Goal: Task Accomplishment & Management: Manage account settings

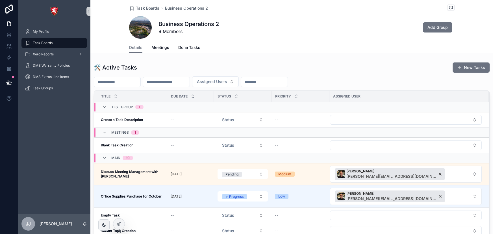
click at [185, 46] on span "Done Tasks" at bounding box center [189, 48] width 22 height 6
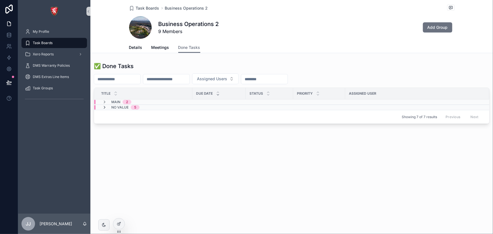
click at [104, 107] on icon "scrollable content" at bounding box center [104, 107] width 5 height 5
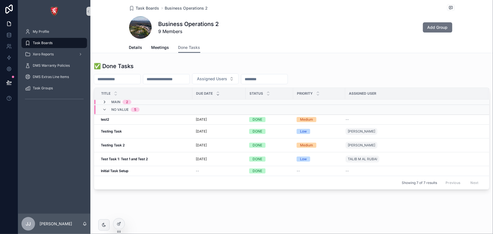
click at [104, 102] on icon "scrollable content" at bounding box center [104, 102] width 5 height 5
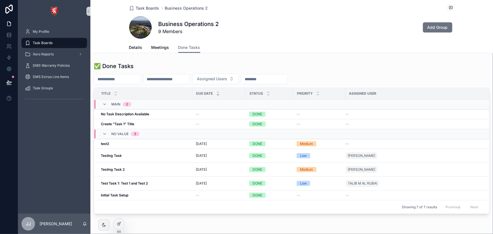
click at [125, 46] on div "Details Meetings Done Tasks" at bounding box center [292, 47] width 396 height 11
click at [135, 48] on span "Details" at bounding box center [135, 48] width 13 height 6
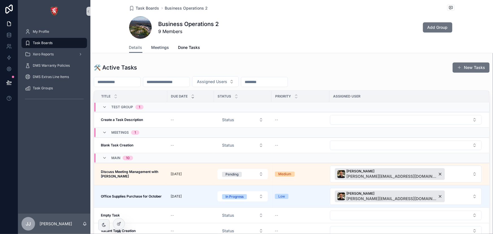
click at [152, 50] on span "Meetings" at bounding box center [160, 48] width 18 height 6
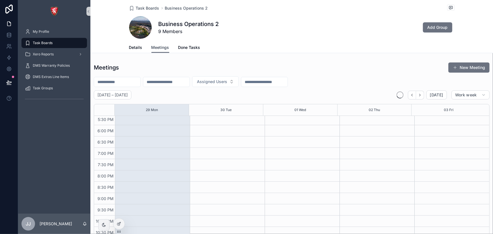
scroll to position [240, 0]
click at [142, 47] on div "Details Meetings Done Tasks" at bounding box center [291, 47] width 325 height 11
click at [134, 47] on span "Details" at bounding box center [135, 48] width 13 height 6
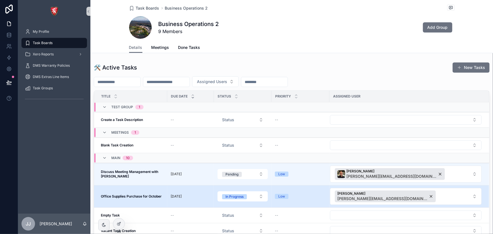
click at [139, 195] on strong "Office Supplies Purchase for October" at bounding box center [131, 196] width 61 height 4
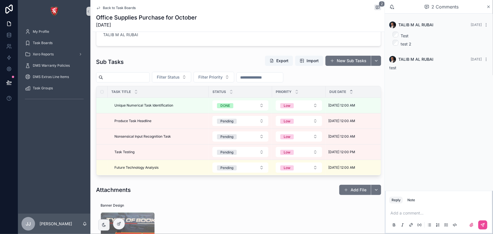
scroll to position [113, 0]
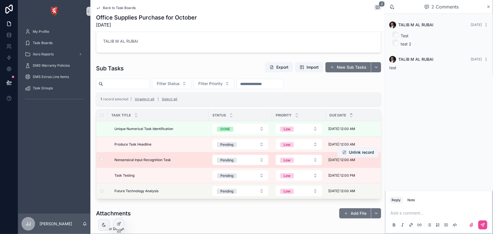
click at [101, 164] on td "scrollable content" at bounding box center [101, 160] width 11 height 16
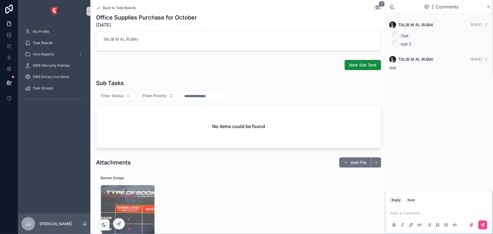
scroll to position [116, 0]
click at [119, 3] on div "Back to Task Boards 2 Office Supplies Purchase for October [DATE]" at bounding box center [238, 16] width 285 height 32
click at [119, 7] on span "Back to Task Boards" at bounding box center [119, 8] width 33 height 5
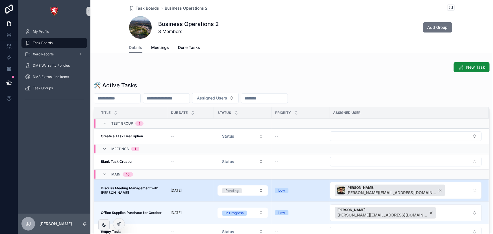
scroll to position [83, 0]
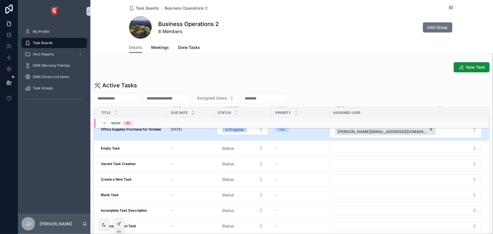
click at [137, 136] on td "Office Supplies Purchase for October Office Supplies Purchase for October" at bounding box center [130, 129] width 73 height 22
click at [135, 132] on td "Office Supplies Purchase for October Office Supplies Purchase for October" at bounding box center [130, 129] width 73 height 22
click at [116, 130] on strong "Office Supplies Purchase for October" at bounding box center [131, 129] width 61 height 4
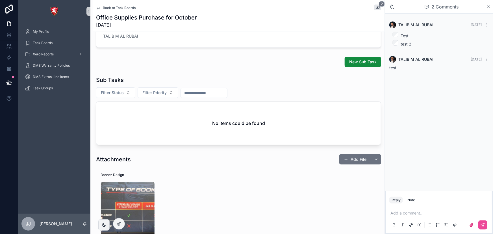
scroll to position [128, 0]
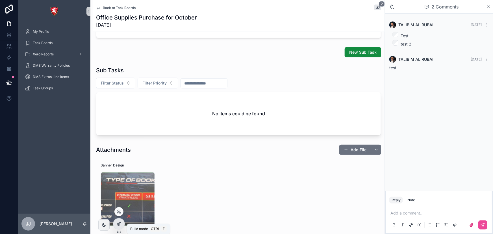
click at [119, 224] on icon at bounding box center [119, 223] width 5 height 5
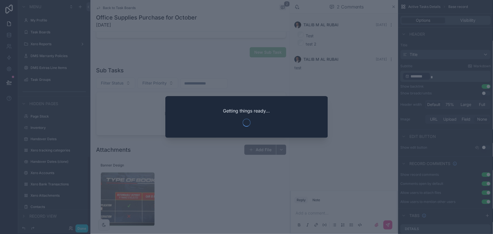
scroll to position [501, 0]
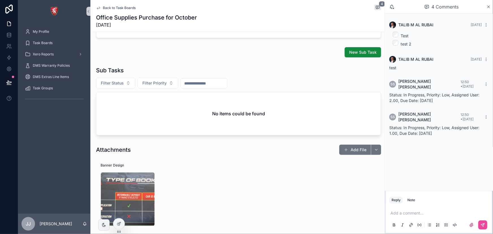
scroll to position [102, 0]
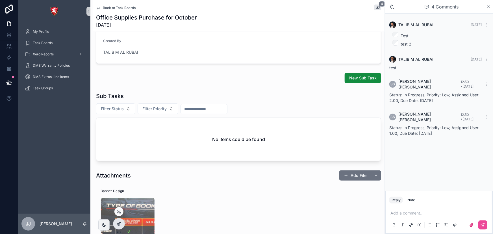
click at [121, 221] on div at bounding box center [118, 223] width 11 height 11
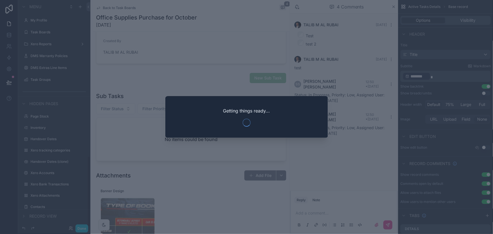
scroll to position [501, 0]
click at [357, 88] on div at bounding box center [246, 117] width 493 height 234
